Goal: Task Accomplishment & Management: Manage account settings

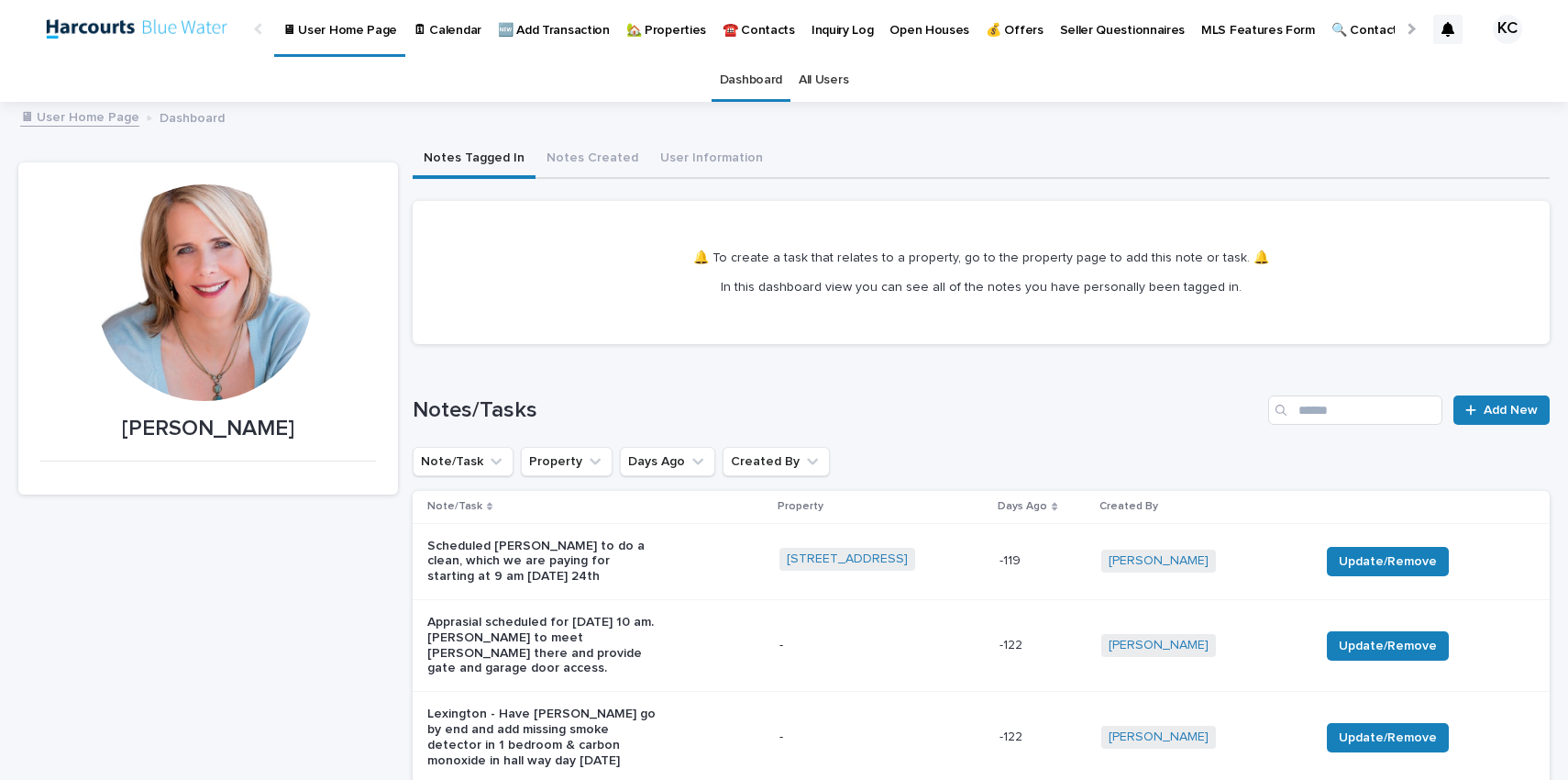
click at [669, 29] on p "🏡 Properties" at bounding box center [666, 19] width 80 height 38
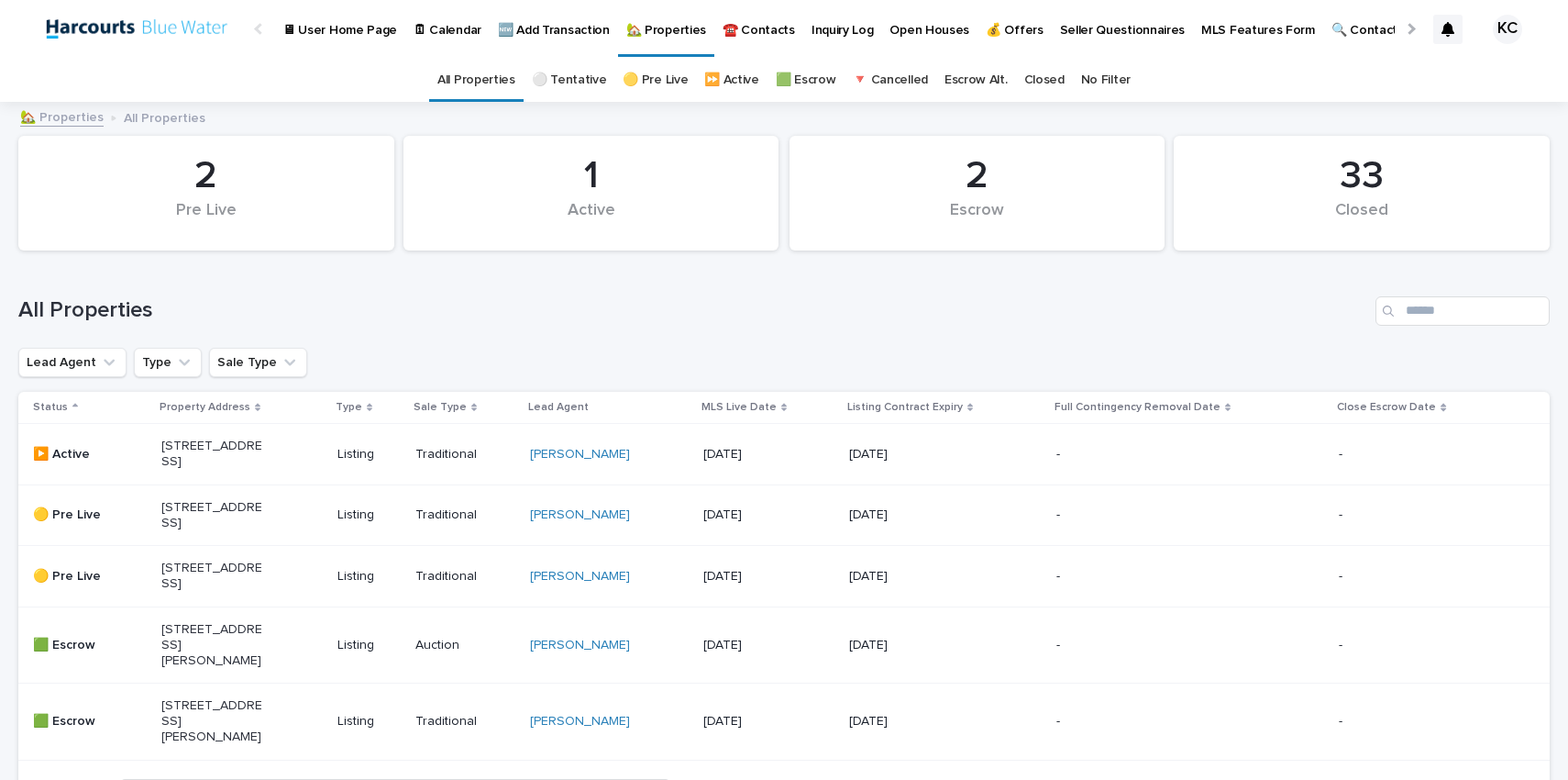
click at [185, 668] on p "9950 Durant Dr #208, Beverly Hills, CA 90210" at bounding box center [212, 645] width 102 height 46
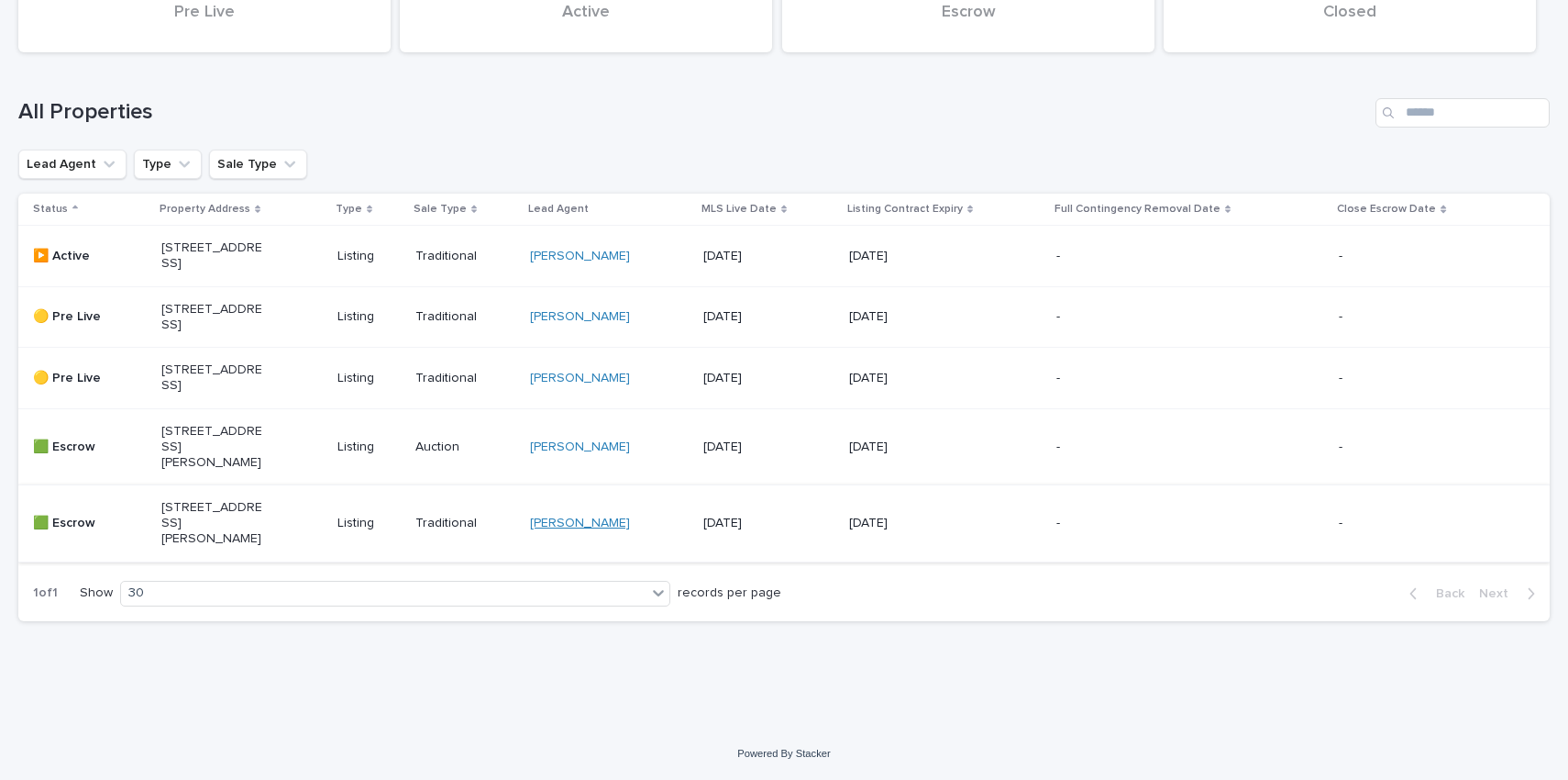
scroll to position [258, 0]
click at [203, 502] on p "803 E Silva St, Long Beach, CA 90807" at bounding box center [212, 523] width 102 height 46
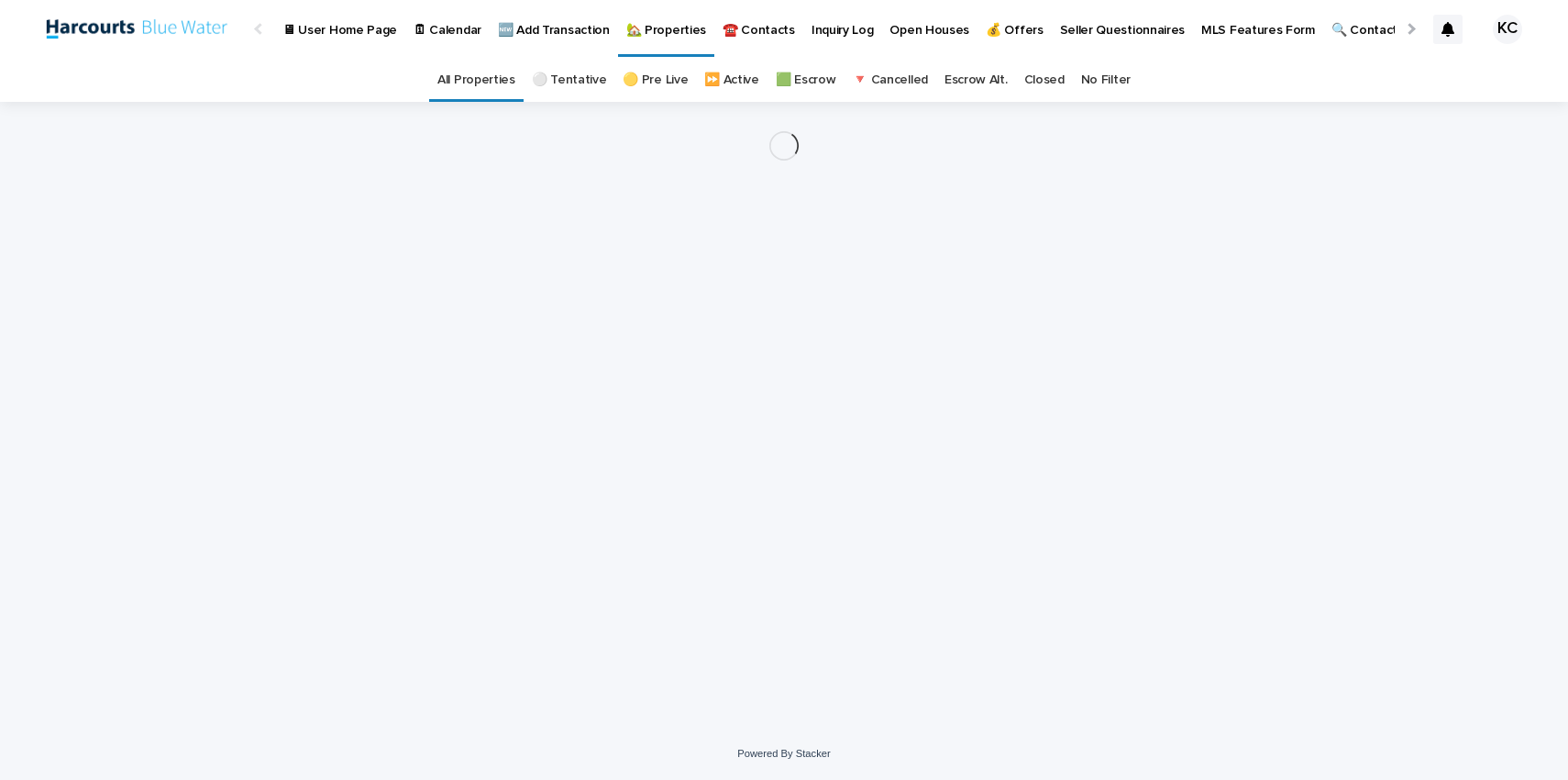
click at [808, 82] on link "🟩 Escrow" at bounding box center [806, 80] width 60 height 43
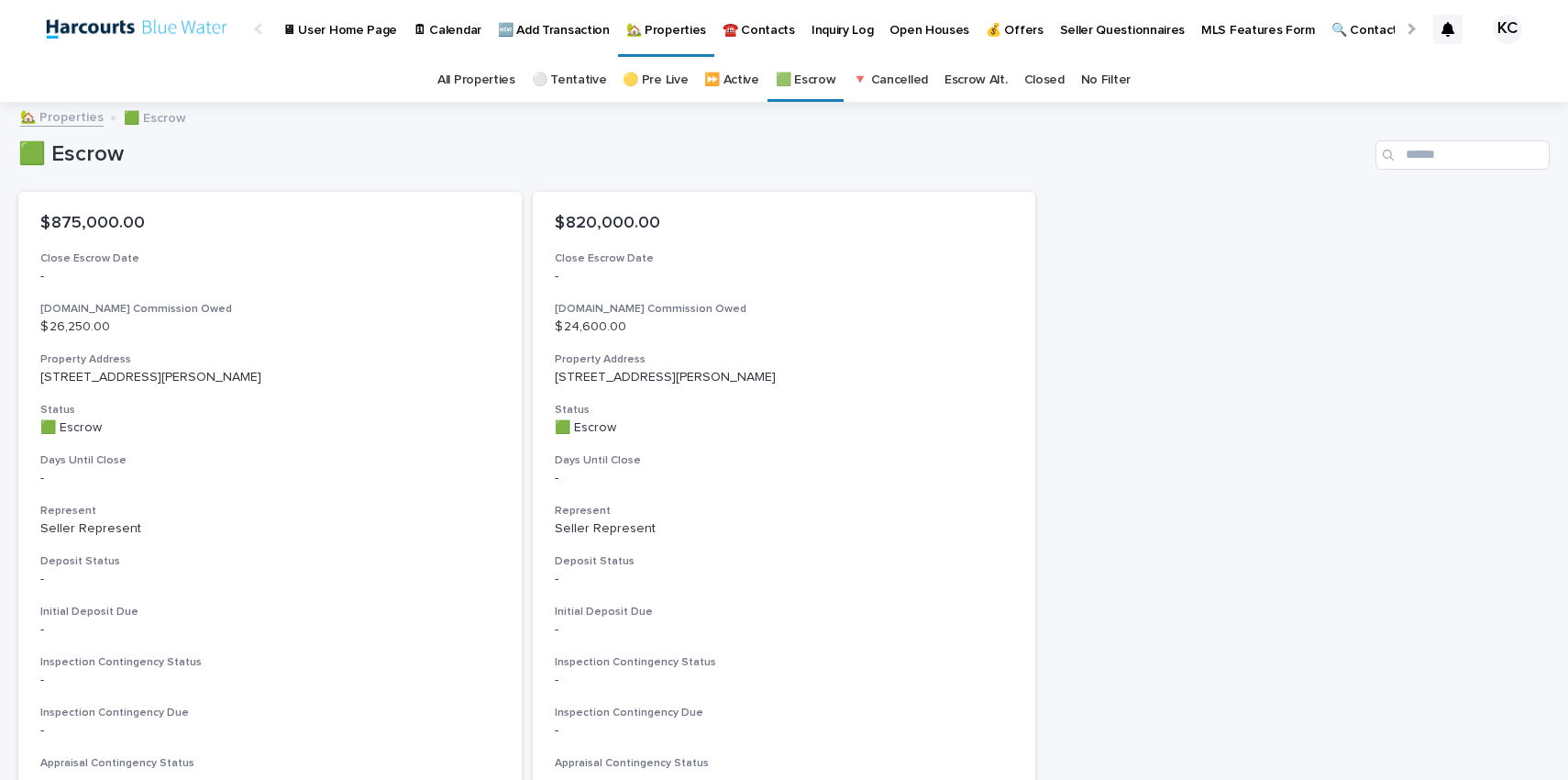
click at [659, 28] on p "🏡 Properties" at bounding box center [666, 19] width 80 height 38
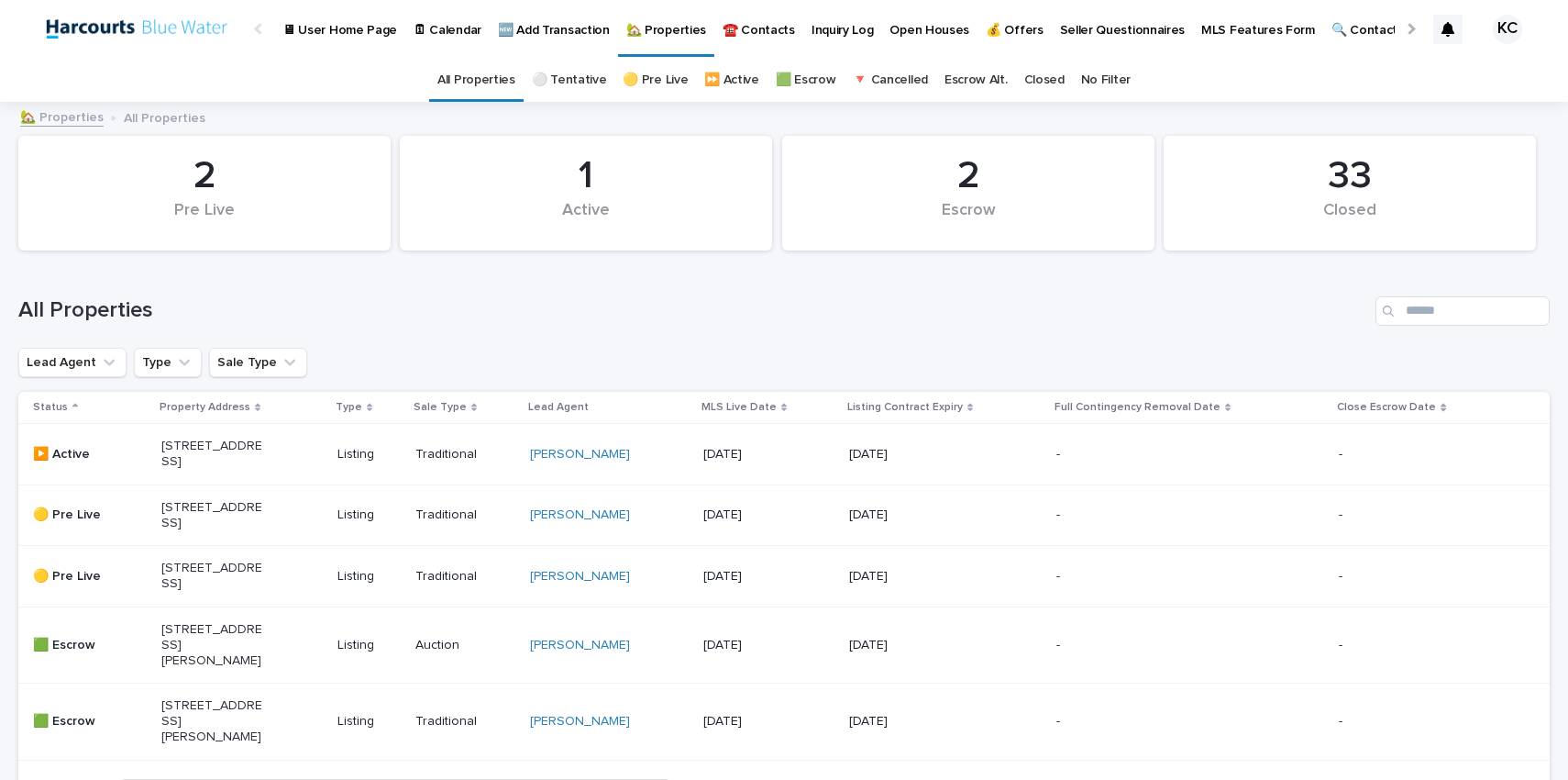
click at [192, 744] on p "803 E Silva St, Long Beach, CA 90807" at bounding box center [212, 721] width 102 height 46
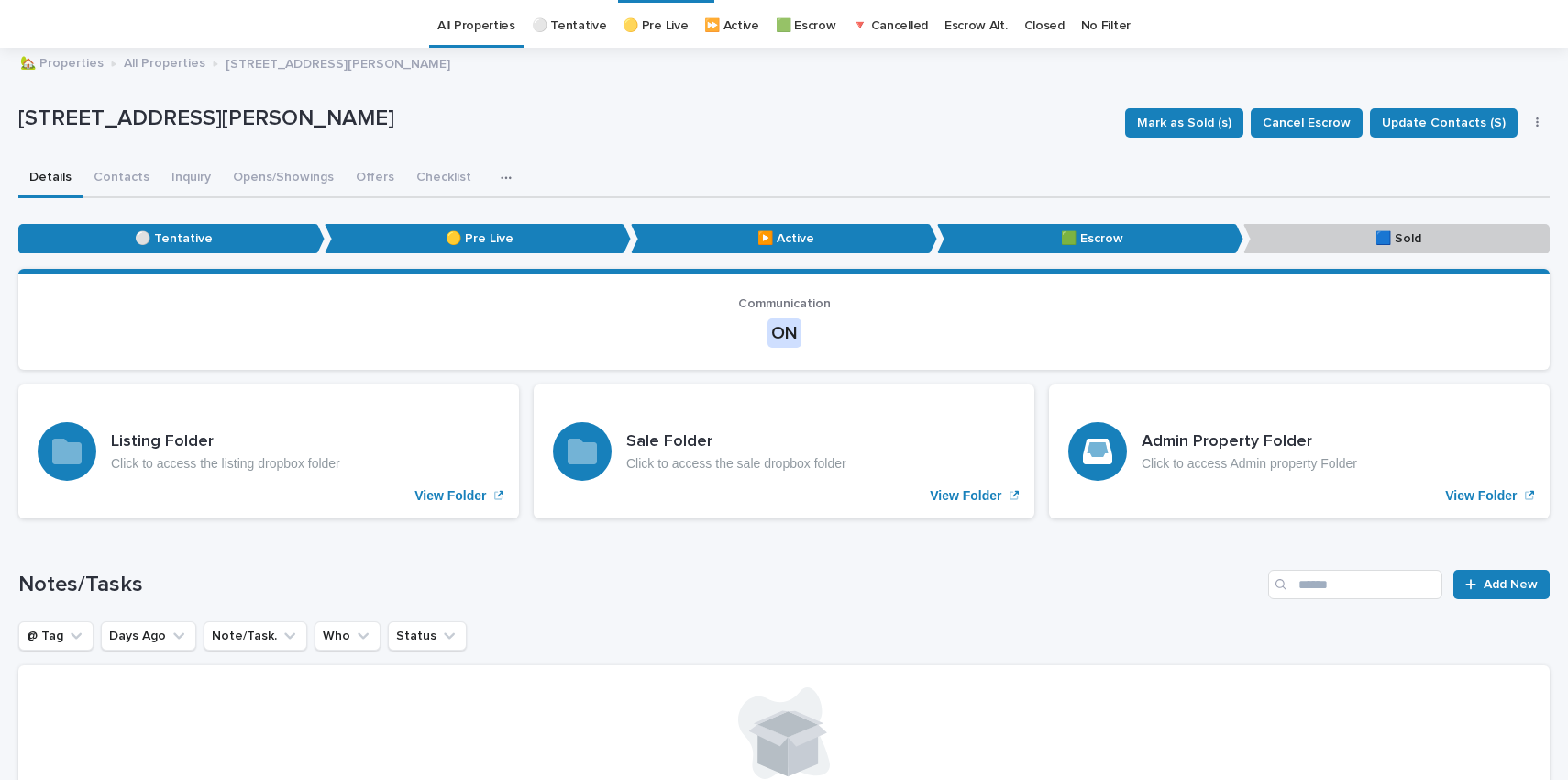
scroll to position [59, 0]
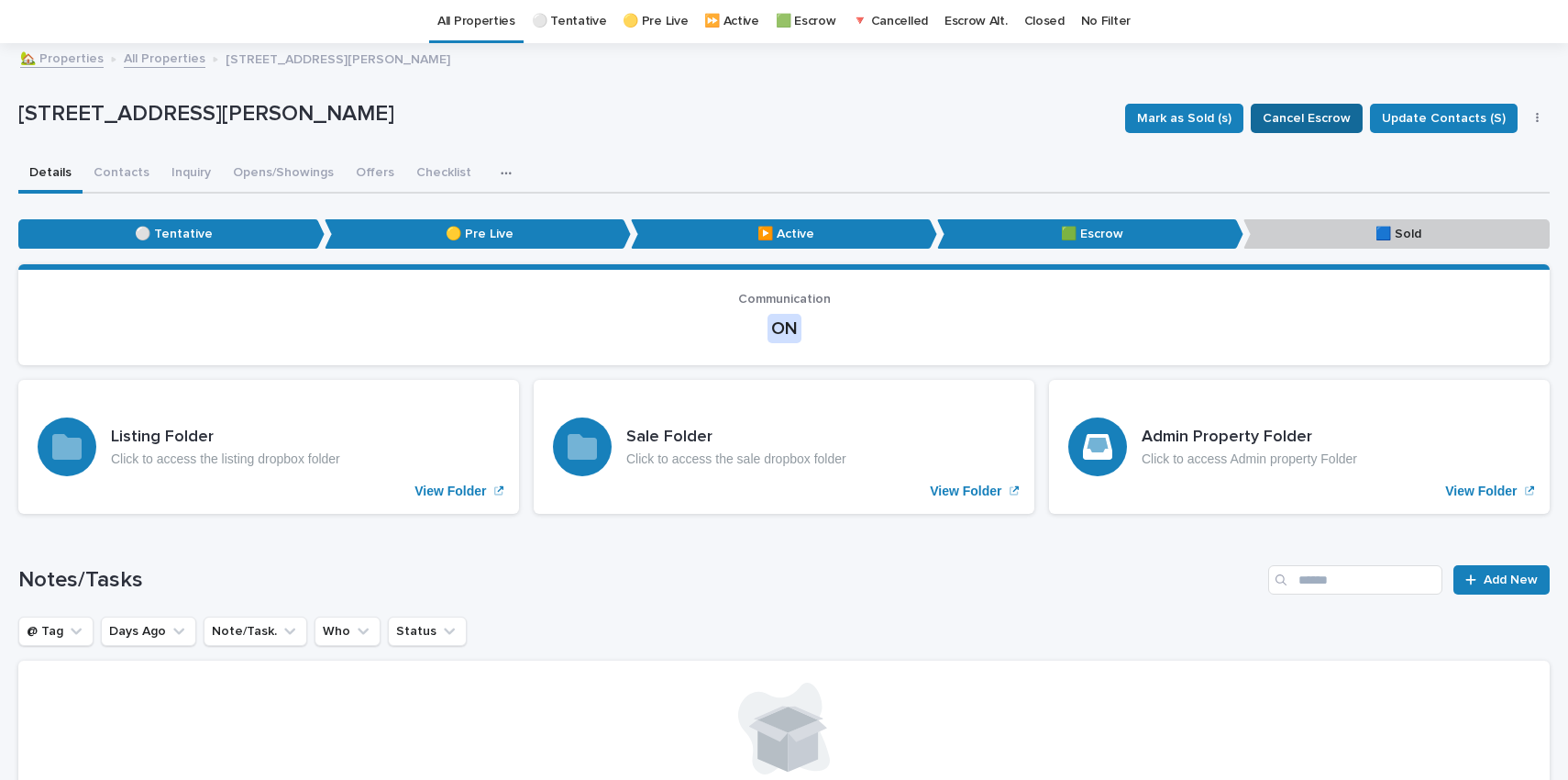
click at [1309, 113] on span "Cancel Escrow" at bounding box center [1306, 118] width 88 height 32
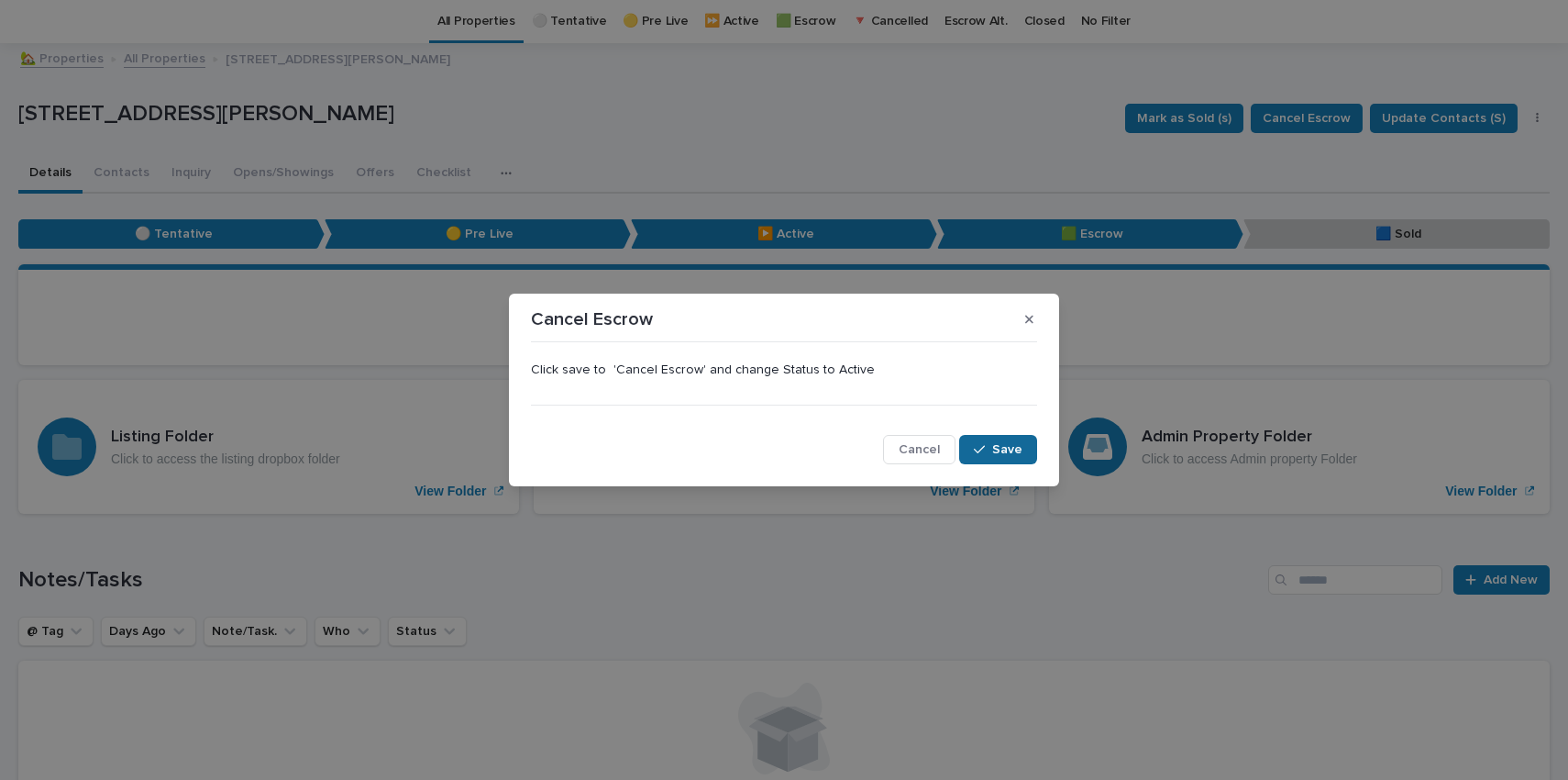
click at [1001, 450] on span "Save" at bounding box center [1007, 449] width 31 height 26
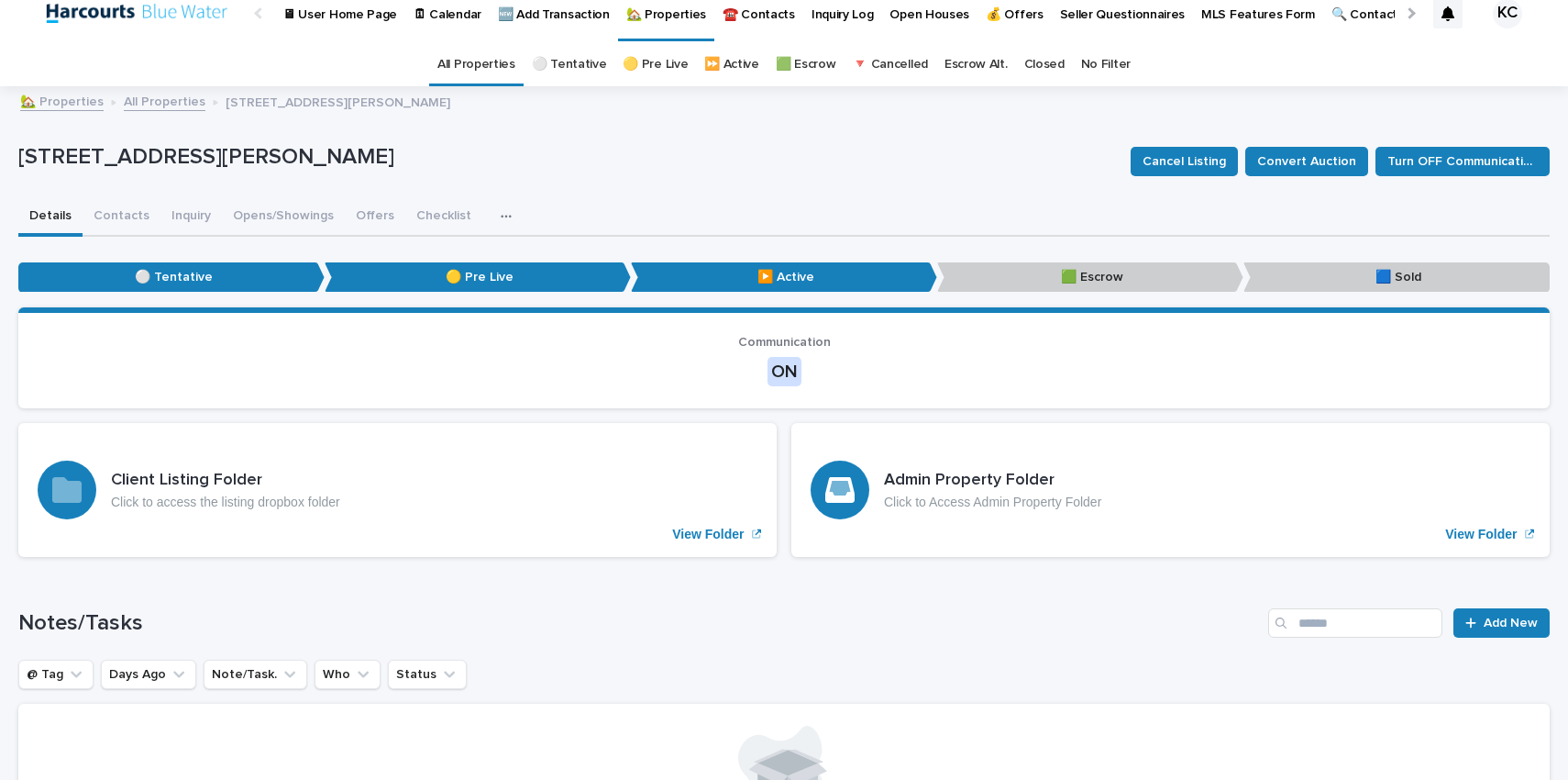
scroll to position [0, 0]
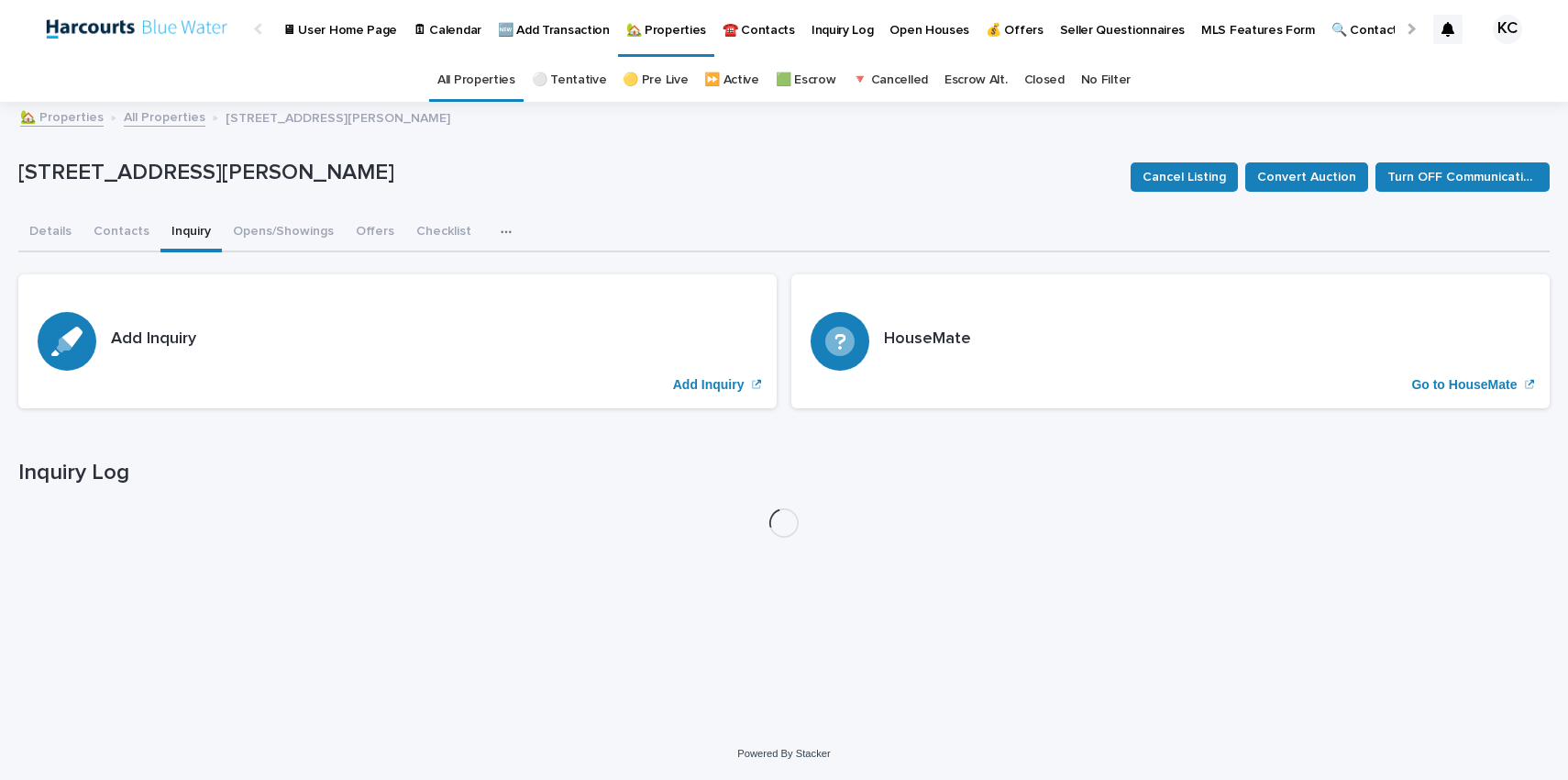
click at [182, 225] on button "Inquiry" at bounding box center [191, 233] width 61 height 38
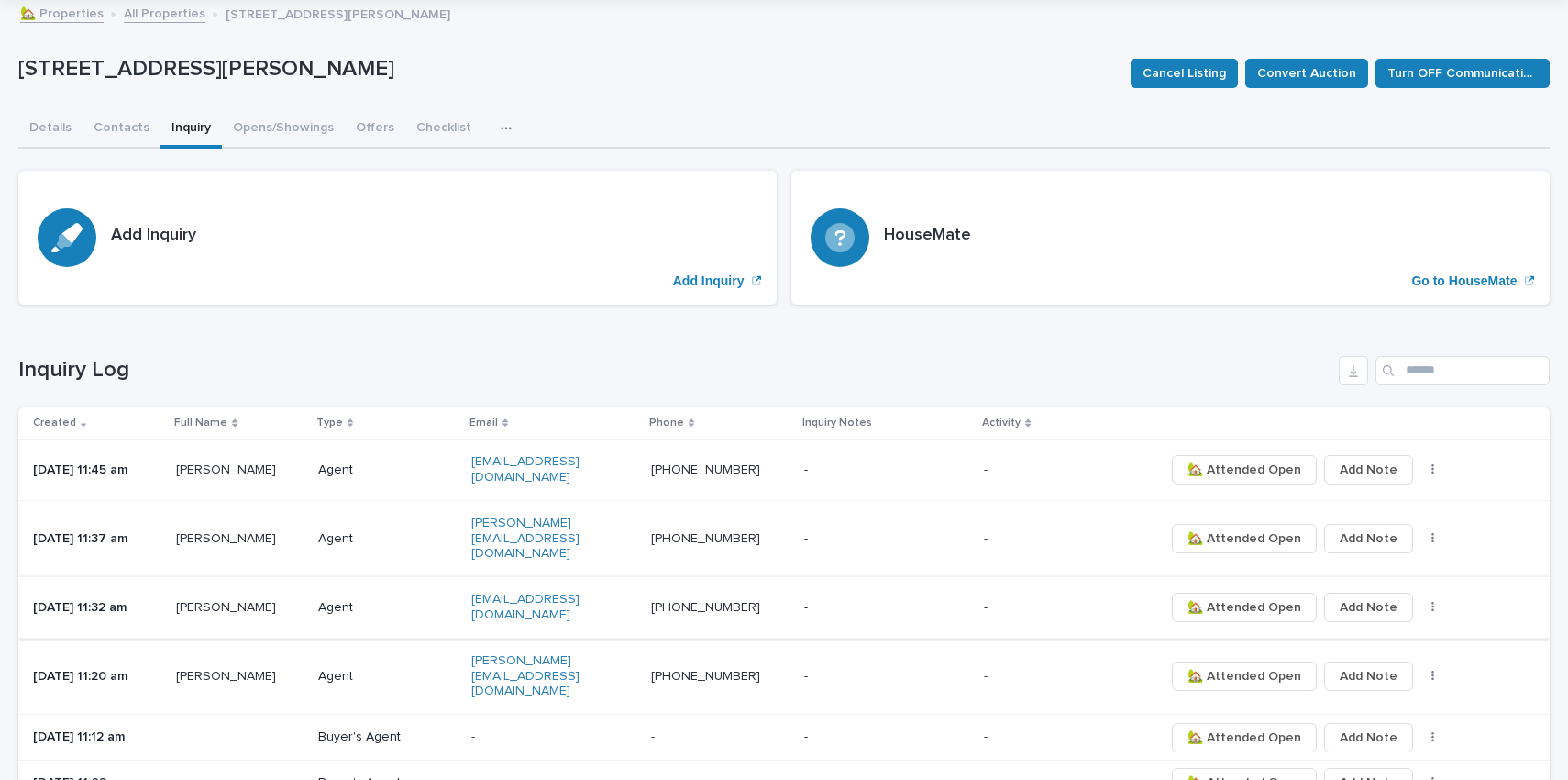
scroll to position [124, 0]
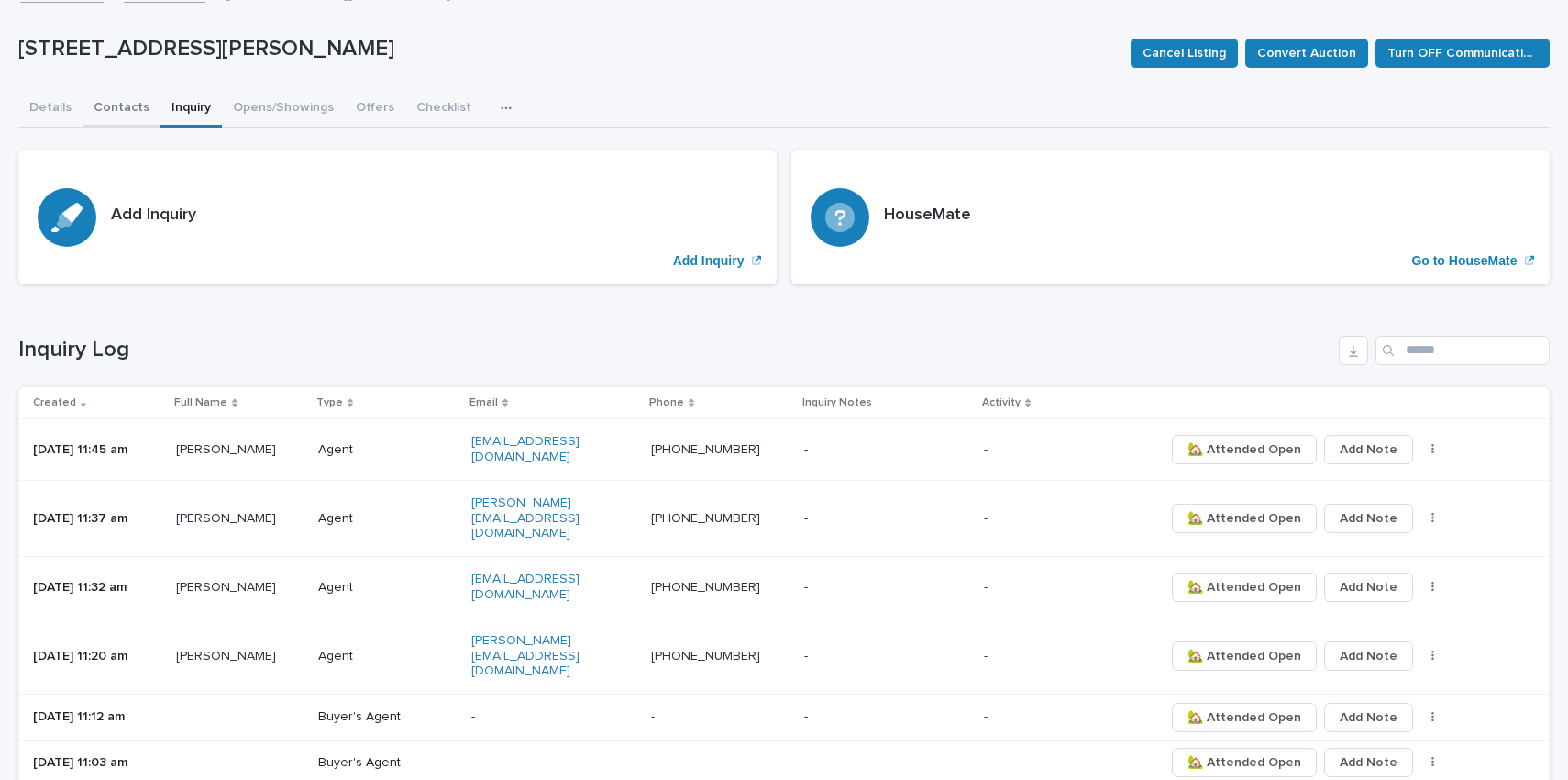
click at [116, 108] on button "Contacts" at bounding box center [121, 109] width 78 height 38
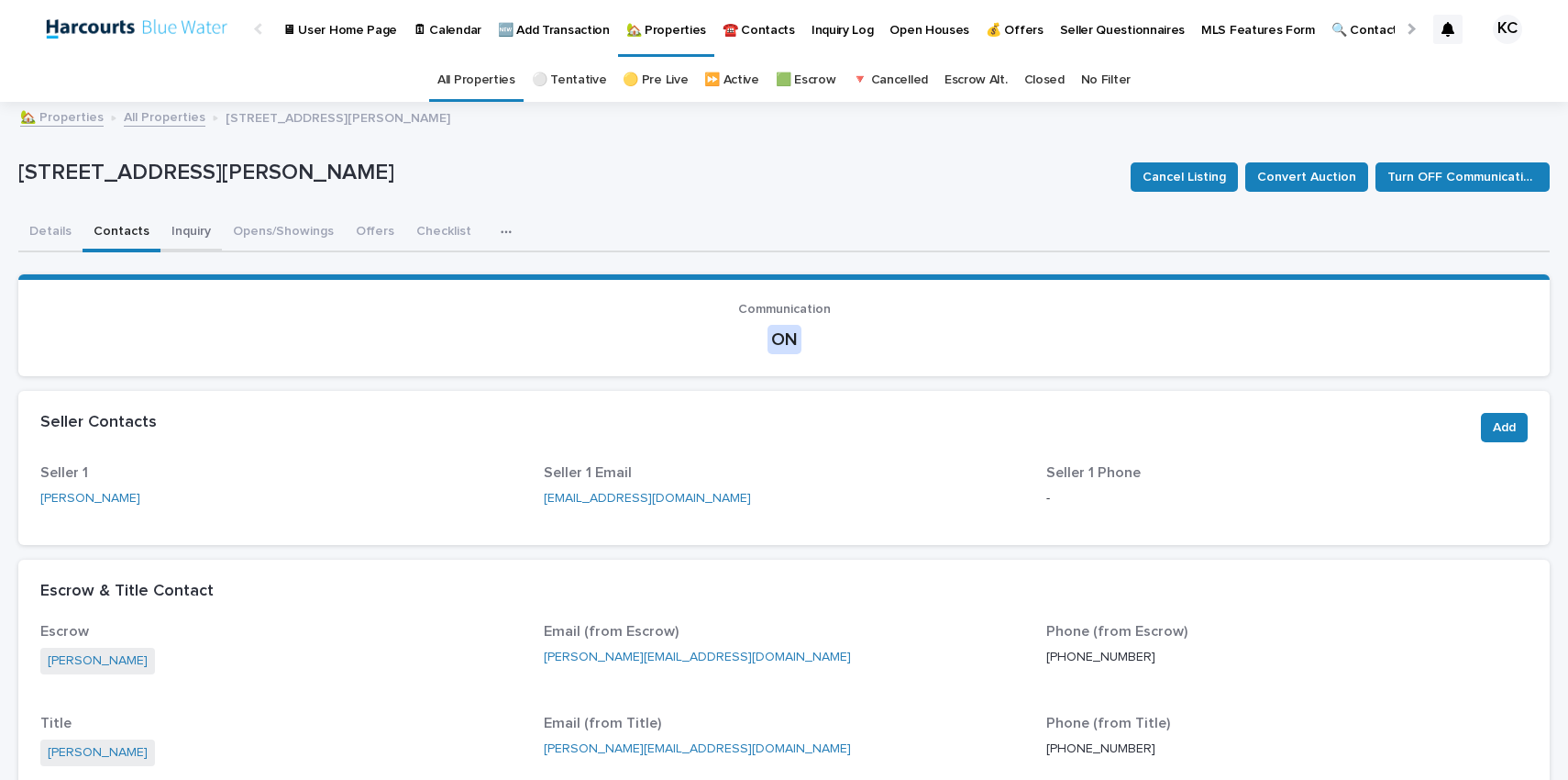
click at [195, 236] on button "Inquiry" at bounding box center [191, 233] width 61 height 38
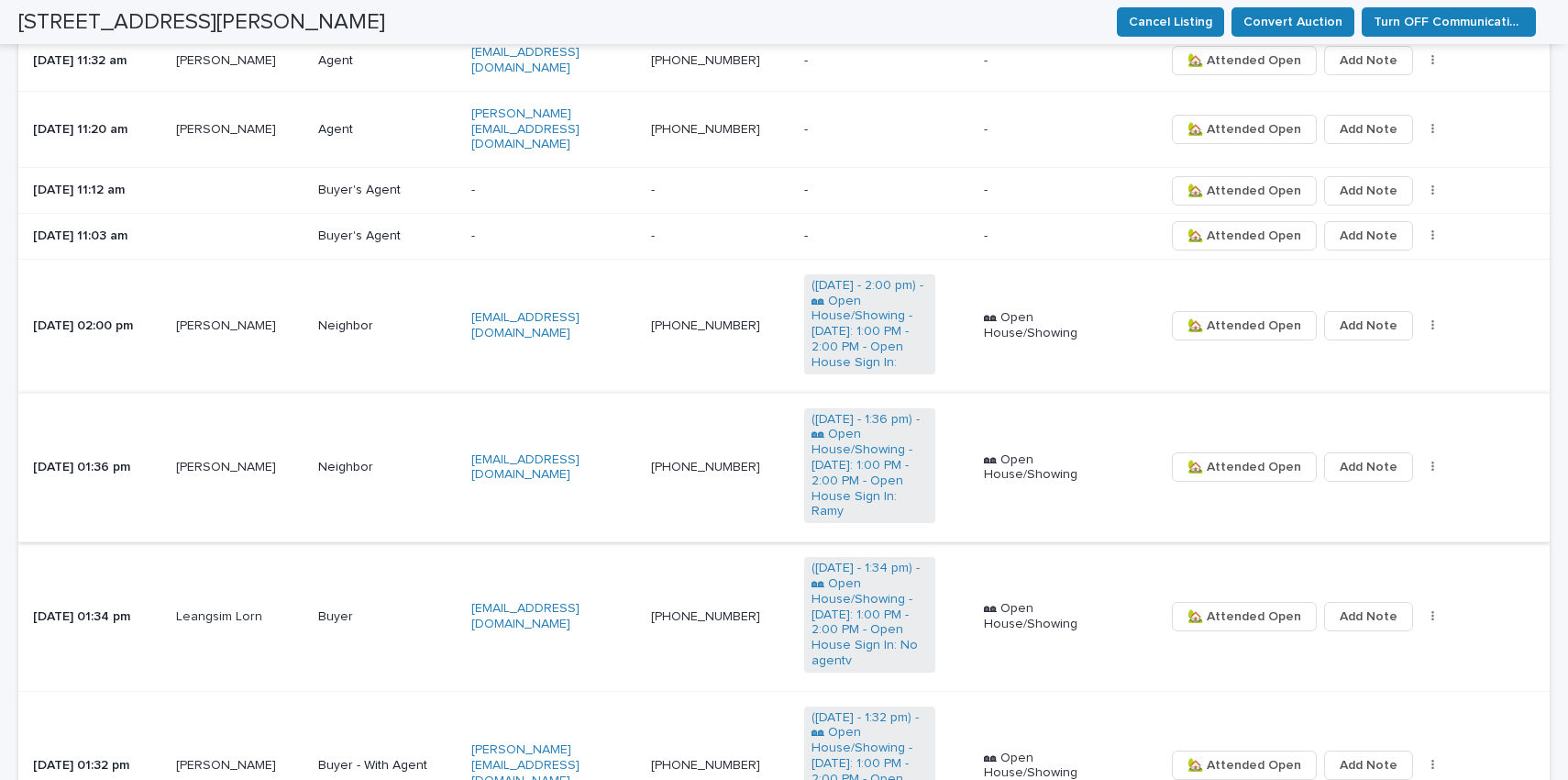
scroll to position [60, 0]
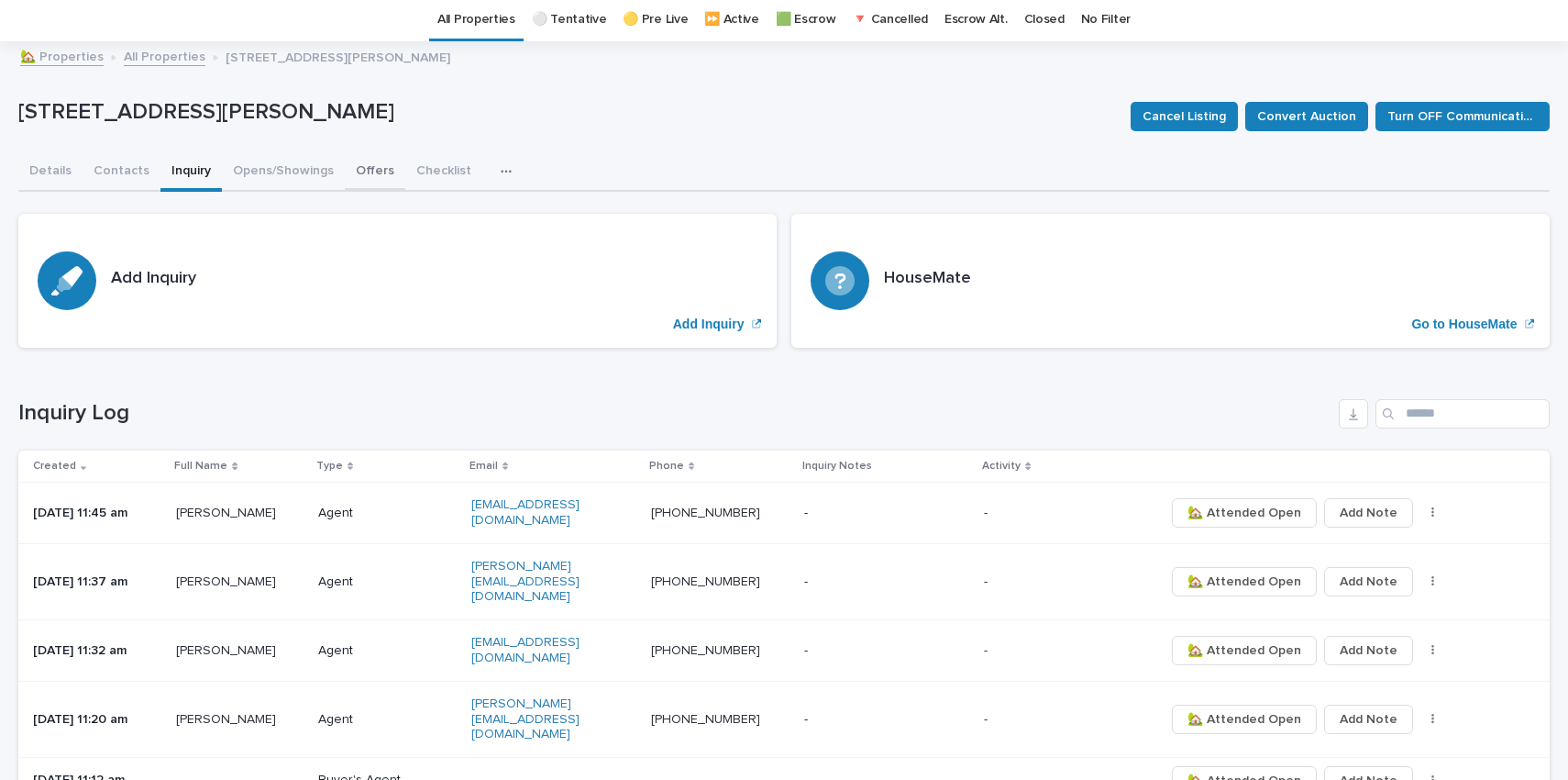
click at [359, 173] on button "Offers" at bounding box center [374, 173] width 60 height 38
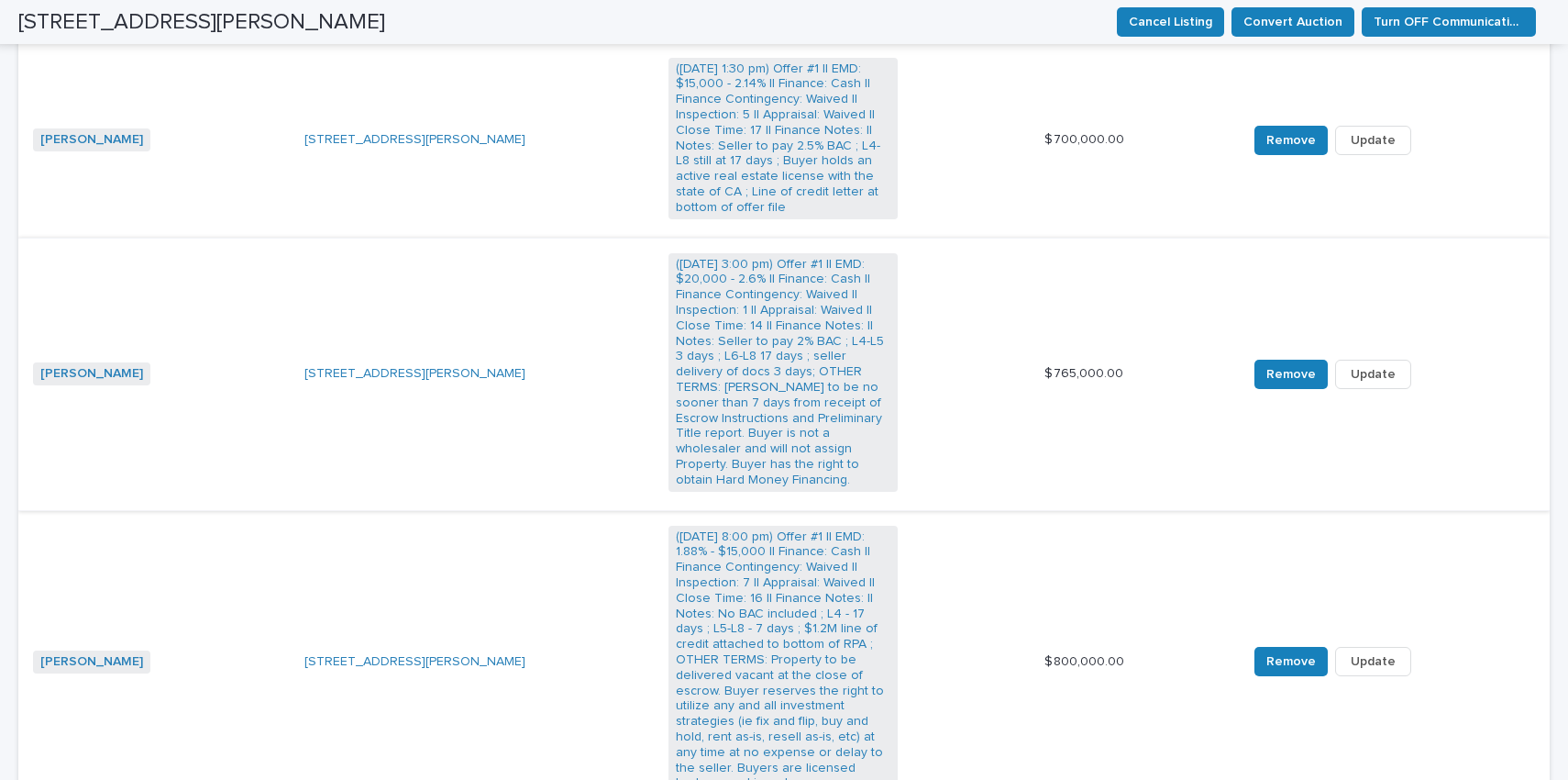
scroll to position [1247, 0]
click at [123, 653] on link "Armando Recendez" at bounding box center [91, 661] width 103 height 15
